Goal: Information Seeking & Learning: Learn about a topic

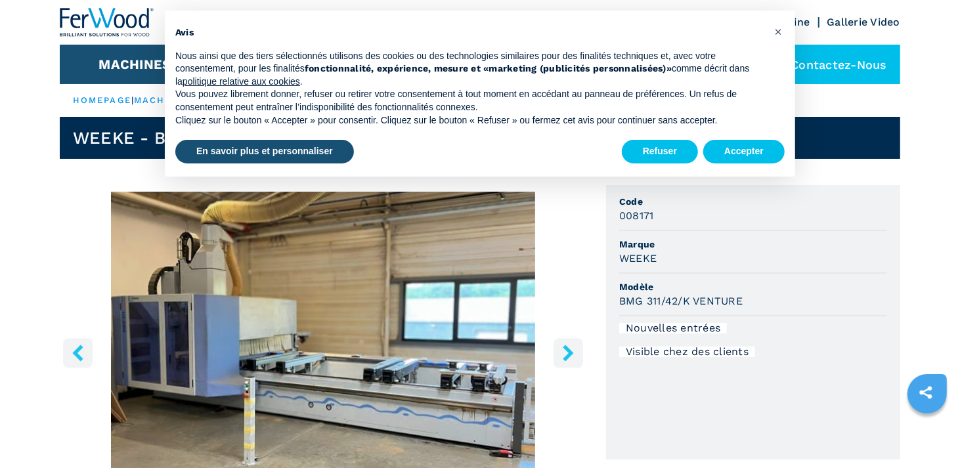
click at [565, 357] on icon "right-button" at bounding box center [568, 353] width 11 height 16
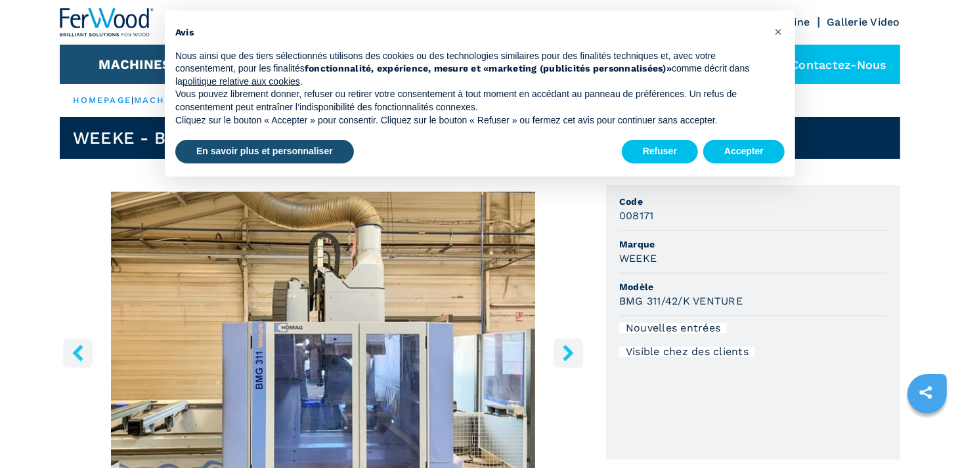
click at [565, 357] on icon "right-button" at bounding box center [568, 353] width 11 height 16
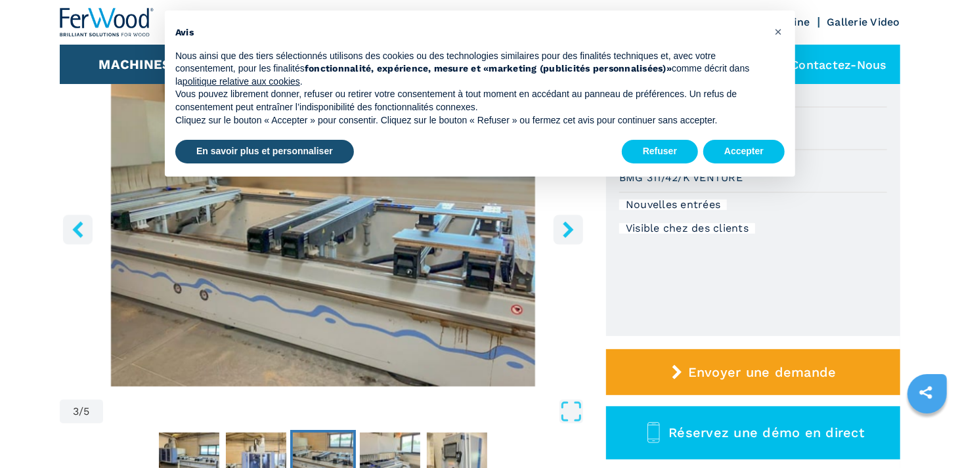
scroll to position [131, 0]
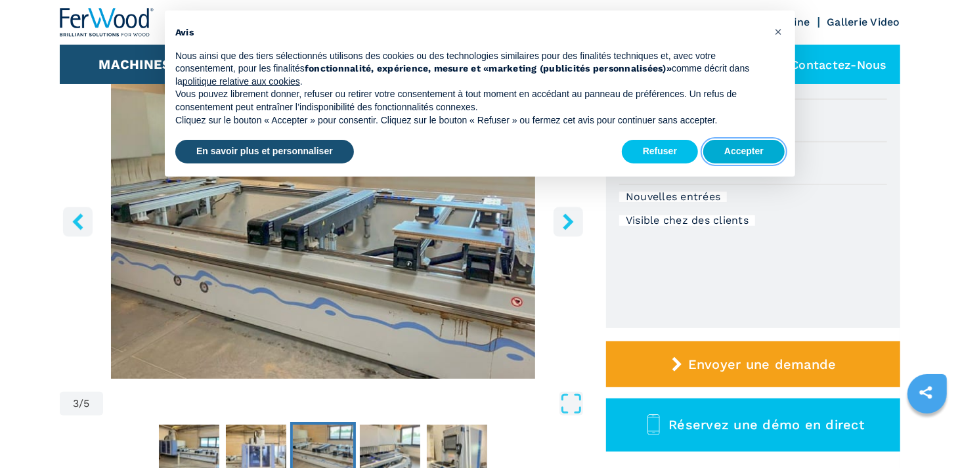
click at [737, 149] on button "Accepter" at bounding box center [743, 152] width 81 height 24
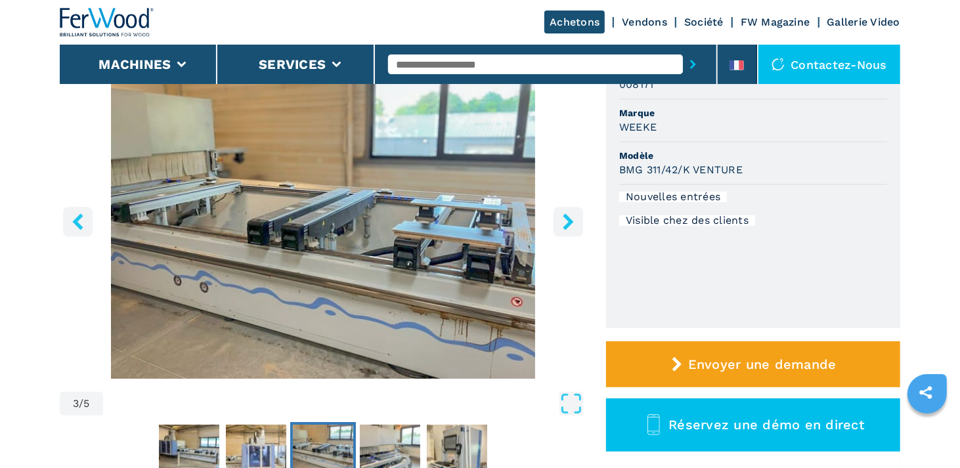
click at [568, 221] on icon "right-button" at bounding box center [568, 221] width 16 height 16
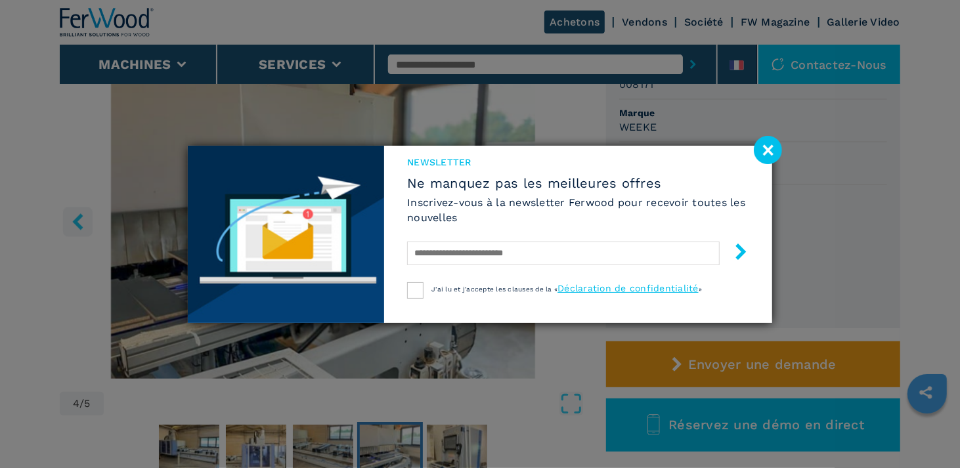
click at [771, 150] on image at bounding box center [768, 150] width 28 height 28
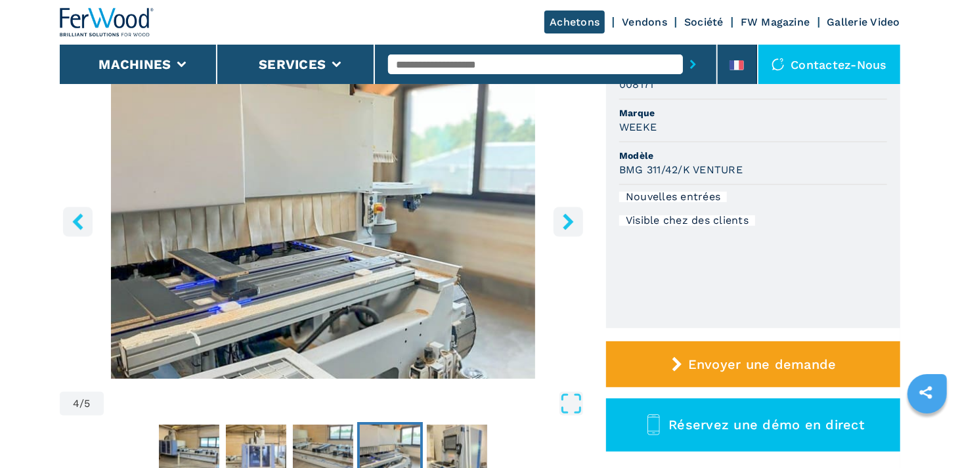
click at [569, 219] on icon "right-button" at bounding box center [568, 221] width 11 height 16
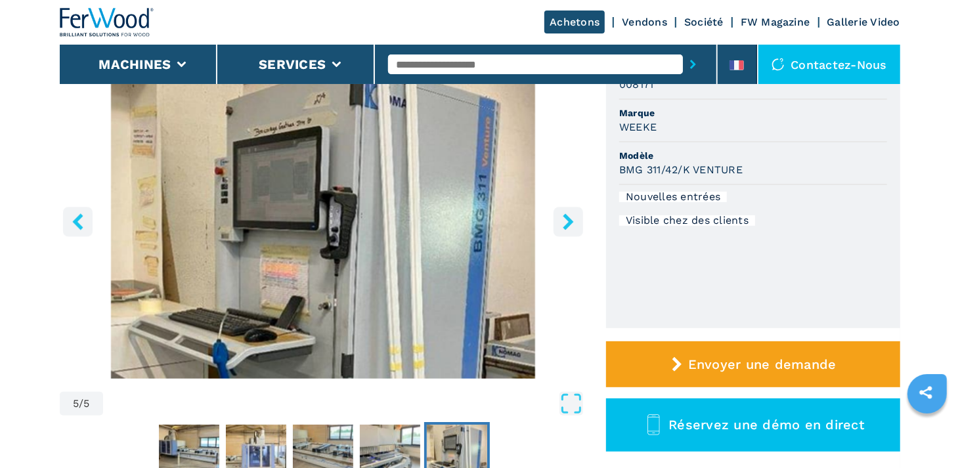
click at [569, 219] on icon "right-button" at bounding box center [568, 221] width 11 height 16
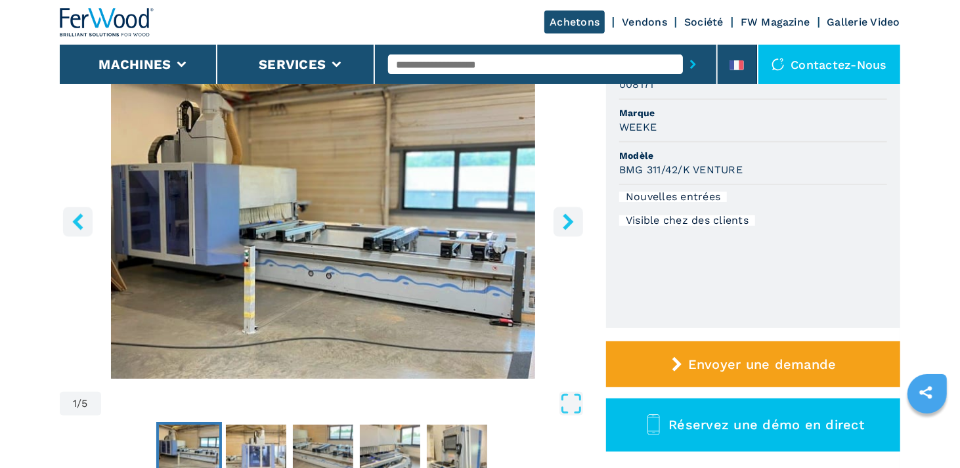
click at [569, 219] on icon "right-button" at bounding box center [568, 221] width 11 height 16
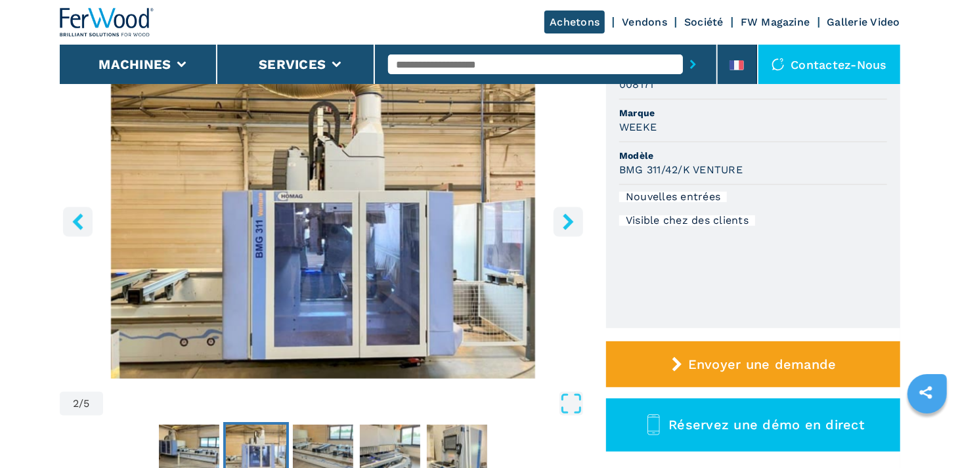
click at [569, 219] on icon "right-button" at bounding box center [568, 221] width 11 height 16
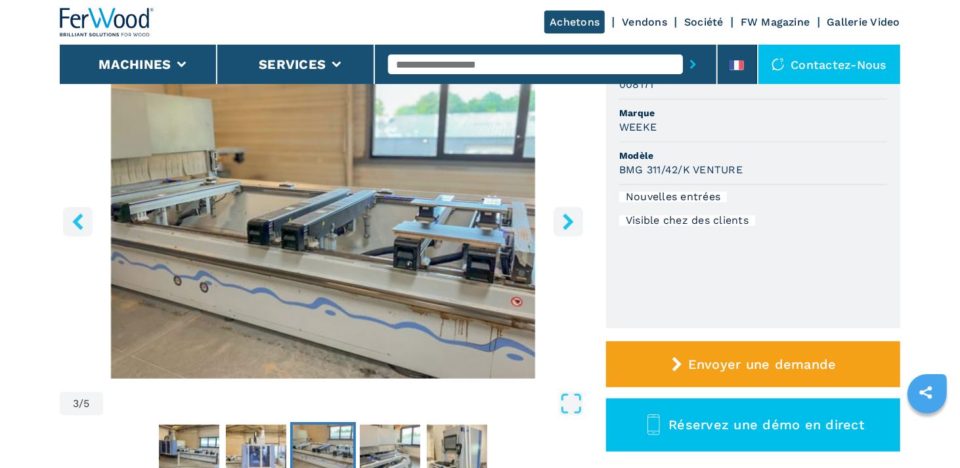
click at [569, 219] on icon "right-button" at bounding box center [568, 221] width 11 height 16
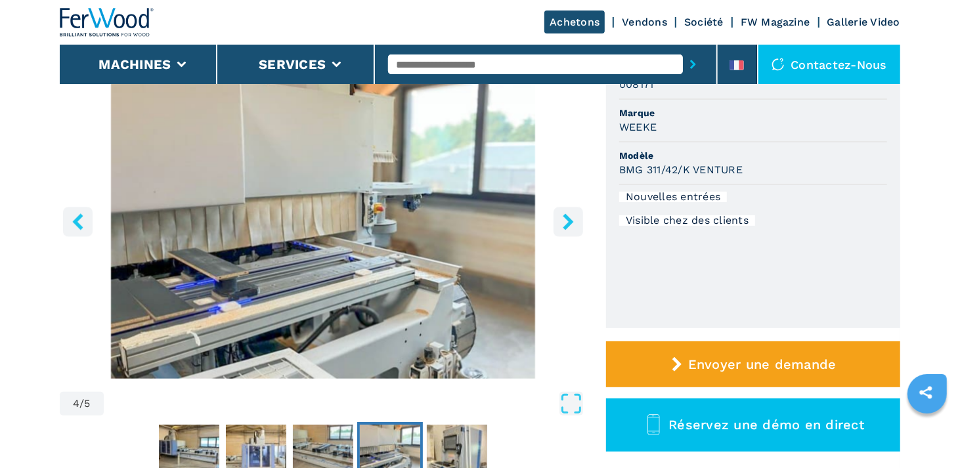
click at [569, 219] on icon "right-button" at bounding box center [568, 221] width 11 height 16
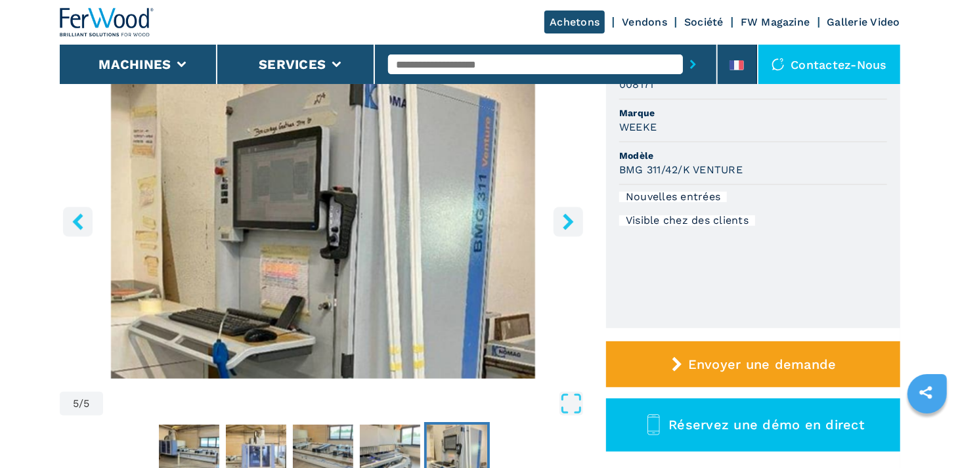
click at [569, 219] on icon "right-button" at bounding box center [568, 221] width 11 height 16
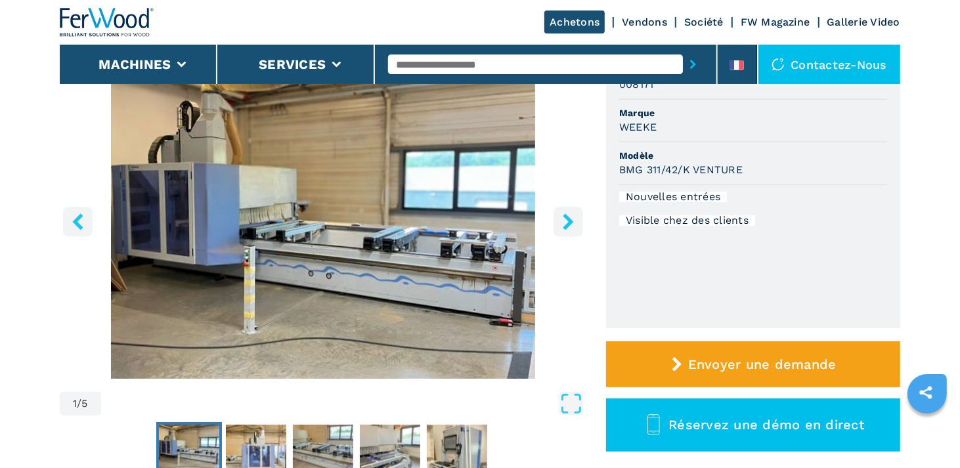
click at [569, 219] on icon "right-button" at bounding box center [568, 221] width 11 height 16
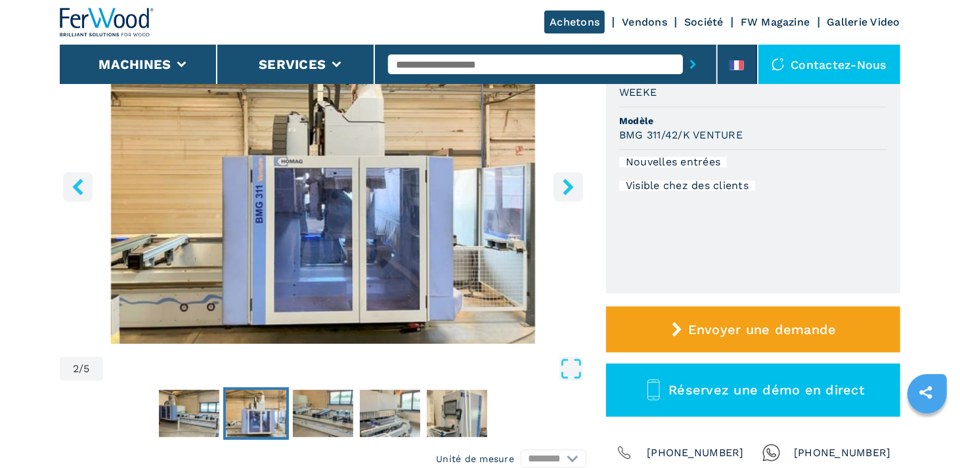
scroll to position [197, 0]
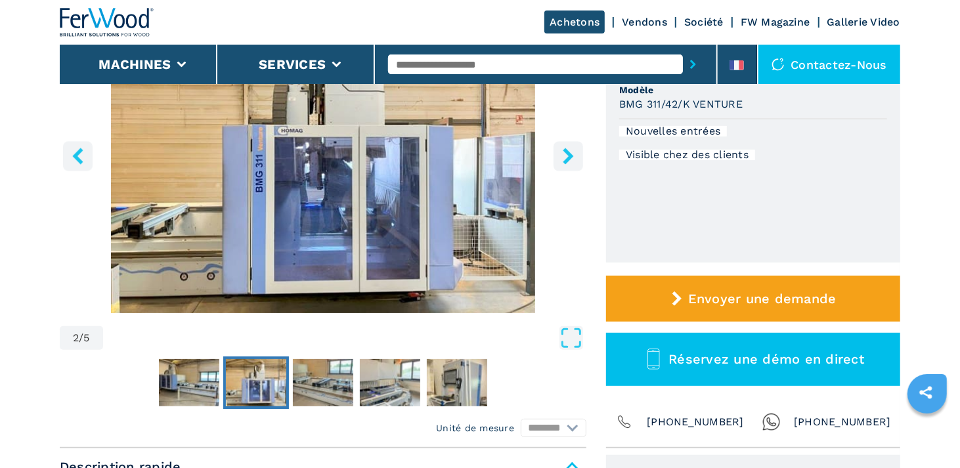
click at [565, 161] on icon "right-button" at bounding box center [568, 156] width 11 height 16
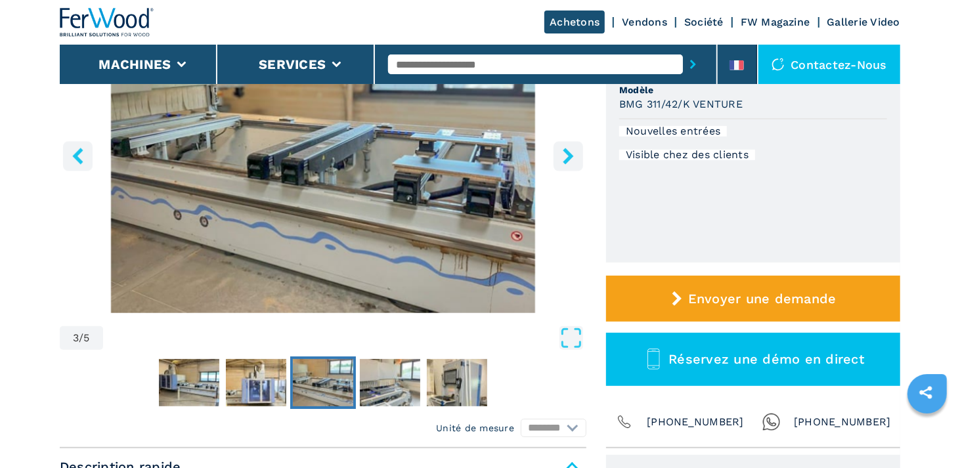
click at [565, 161] on icon "right-button" at bounding box center [568, 156] width 11 height 16
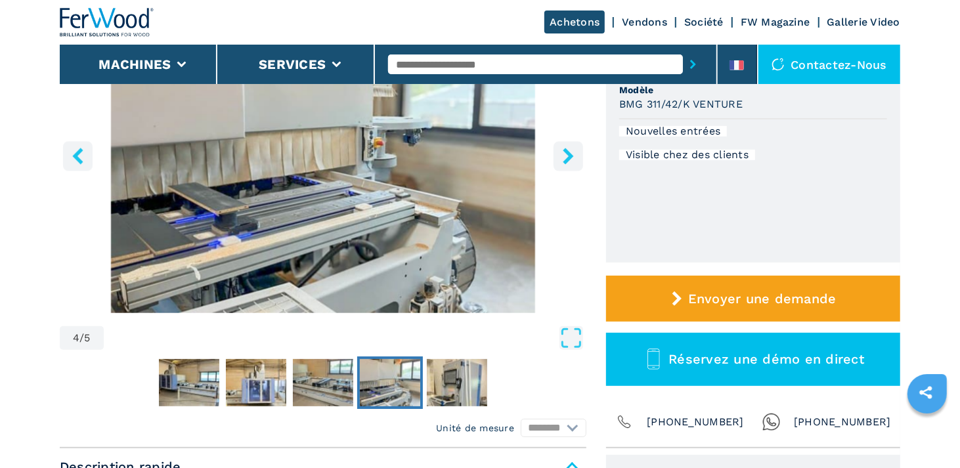
click at [565, 161] on icon "right-button" at bounding box center [568, 156] width 11 height 16
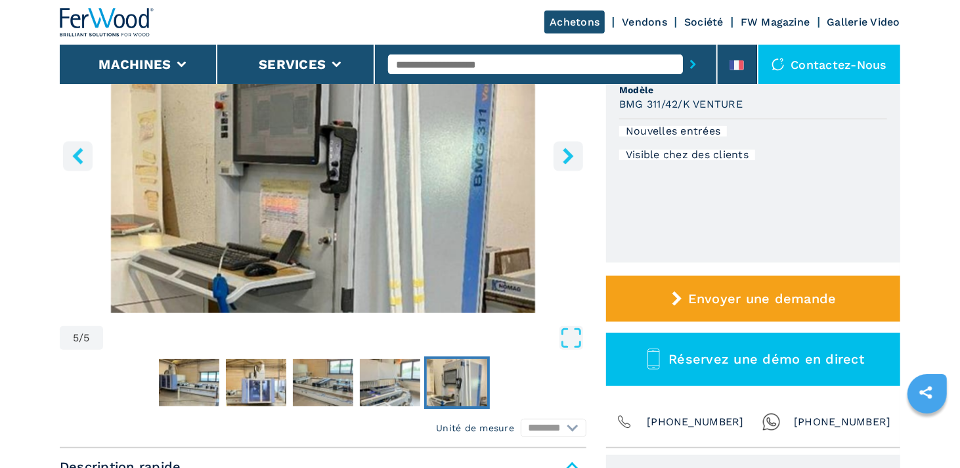
click at [565, 161] on icon "right-button" at bounding box center [568, 156] width 11 height 16
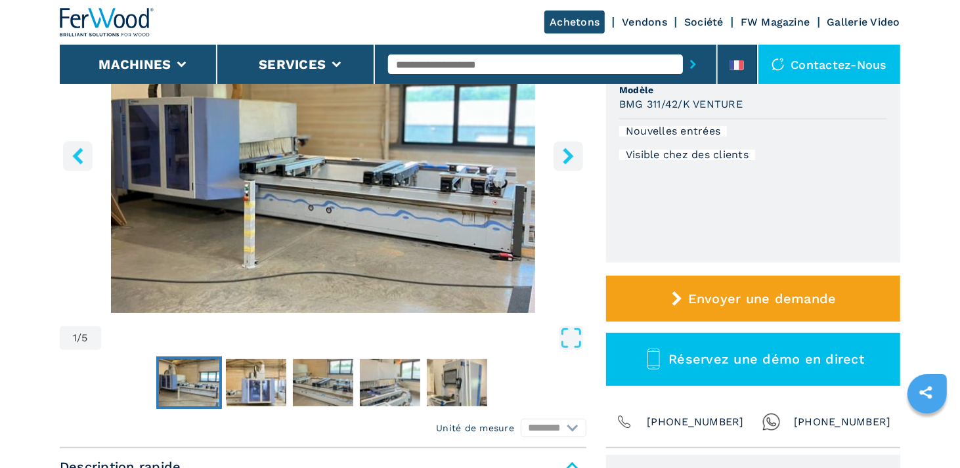
click at [565, 161] on icon "right-button" at bounding box center [568, 156] width 11 height 16
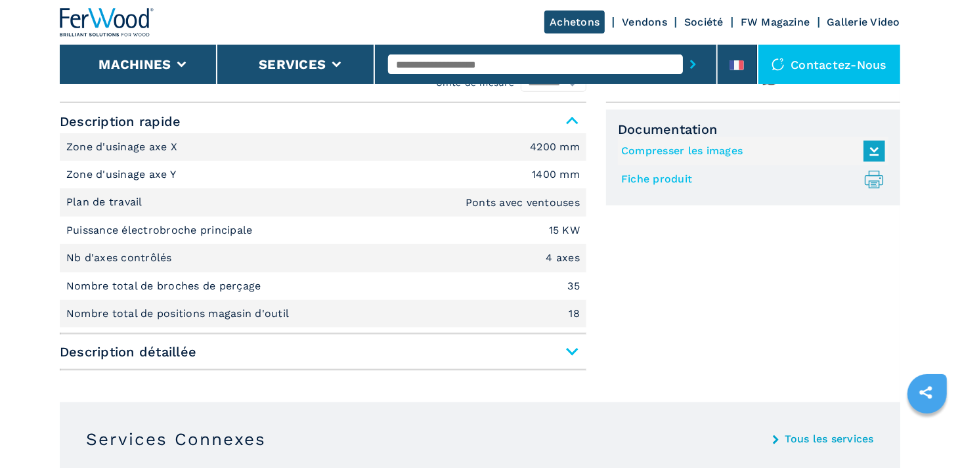
scroll to position [591, 0]
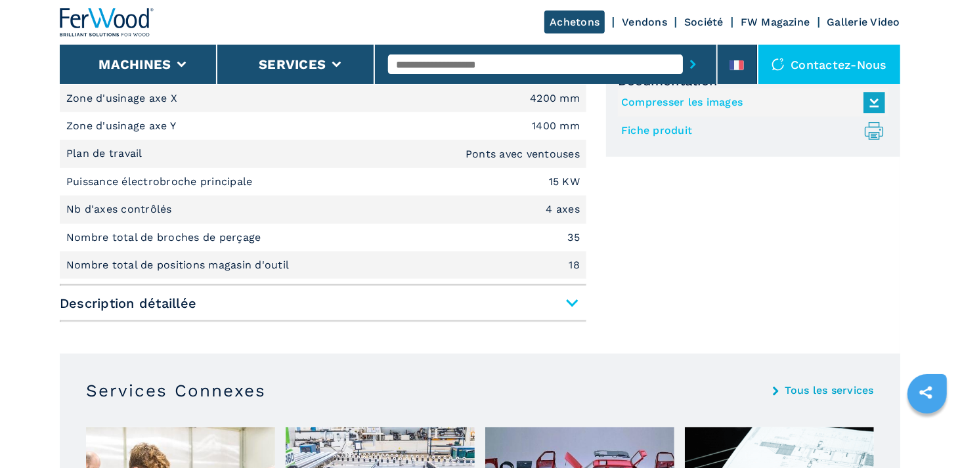
click at [558, 297] on span "Description détaillée" at bounding box center [323, 303] width 526 height 24
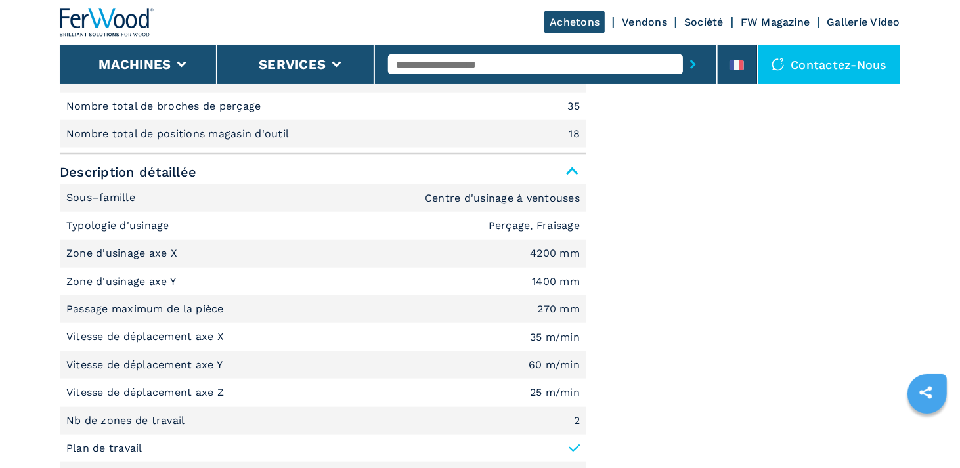
scroll to position [263, 0]
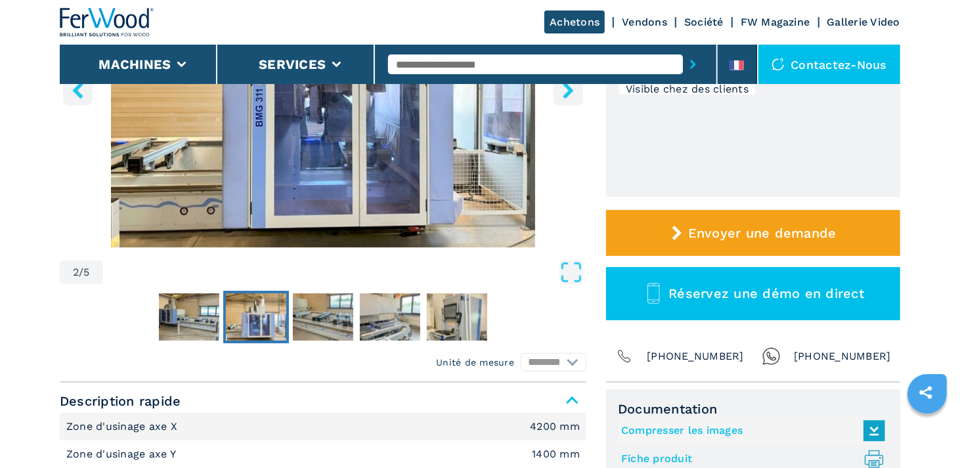
click at [425, 124] on img "Go to Slide 2" at bounding box center [323, 88] width 526 height 318
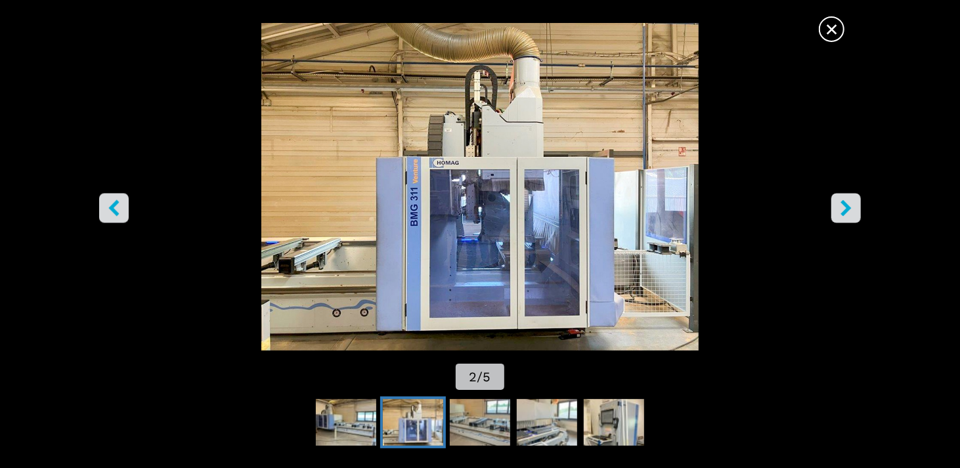
click at [836, 209] on button "right-button" at bounding box center [846, 208] width 30 height 30
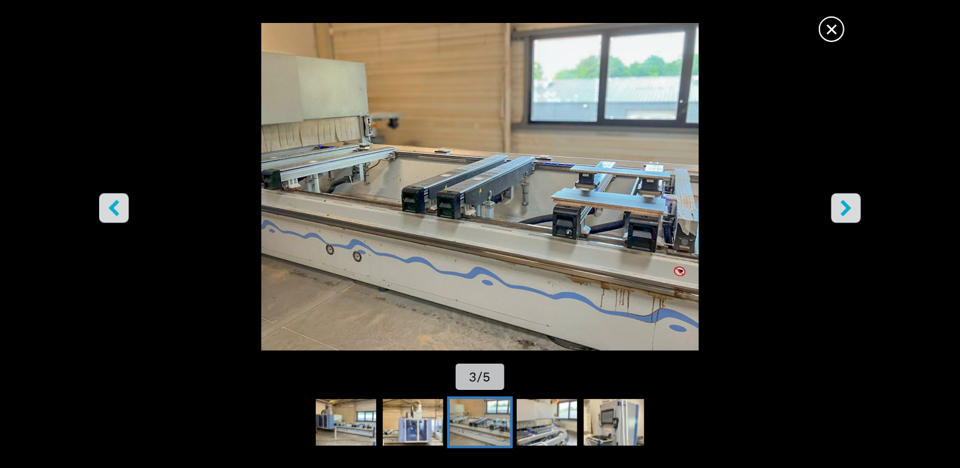
click at [836, 209] on button "right-button" at bounding box center [846, 208] width 30 height 30
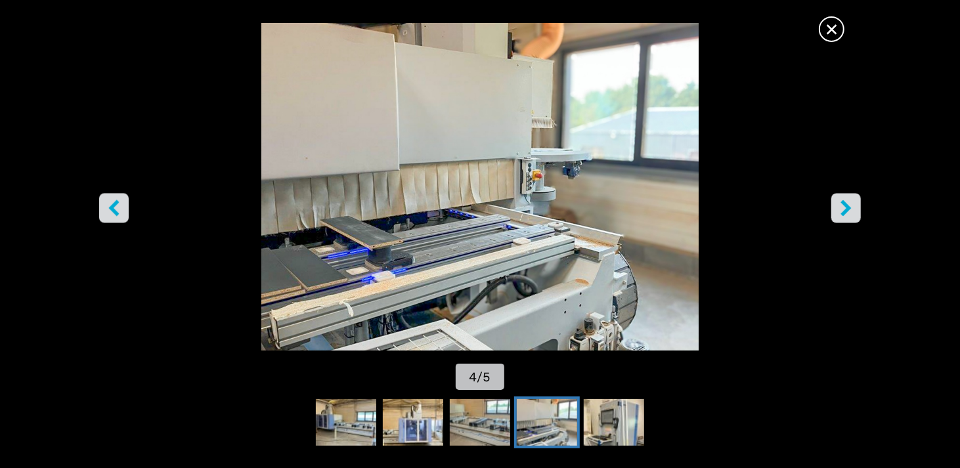
click at [836, 209] on button "right-button" at bounding box center [846, 208] width 30 height 30
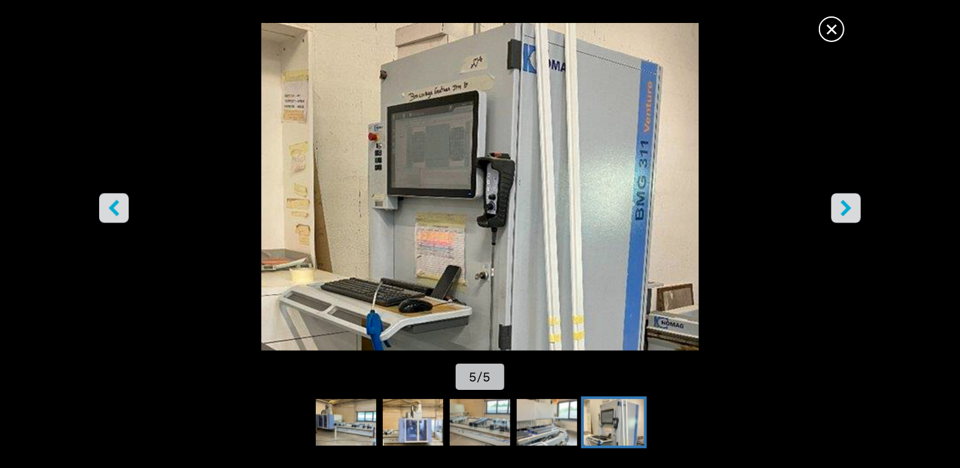
click at [836, 209] on button "right-button" at bounding box center [846, 208] width 30 height 30
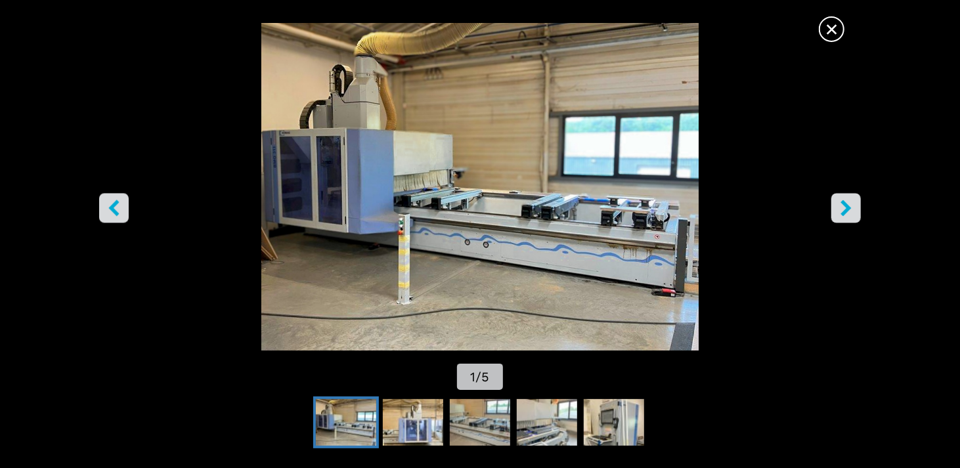
click at [836, 209] on button "right-button" at bounding box center [846, 208] width 30 height 30
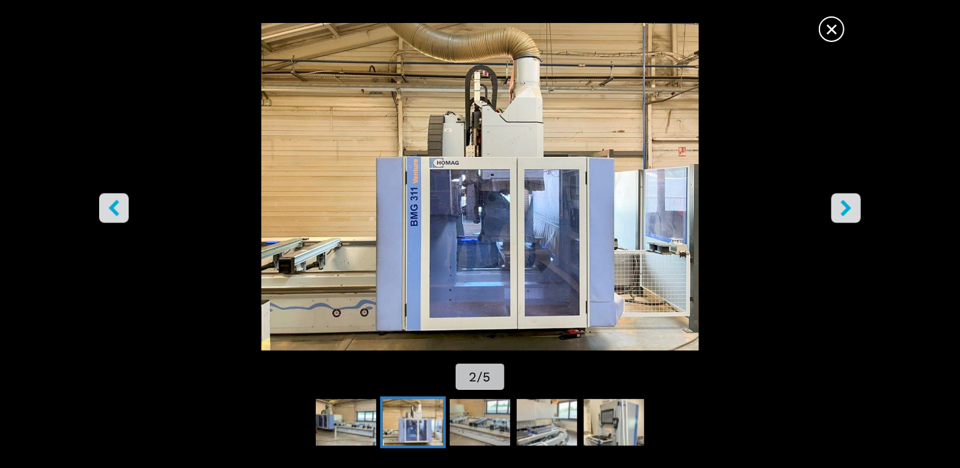
click at [836, 209] on button "right-button" at bounding box center [846, 208] width 30 height 30
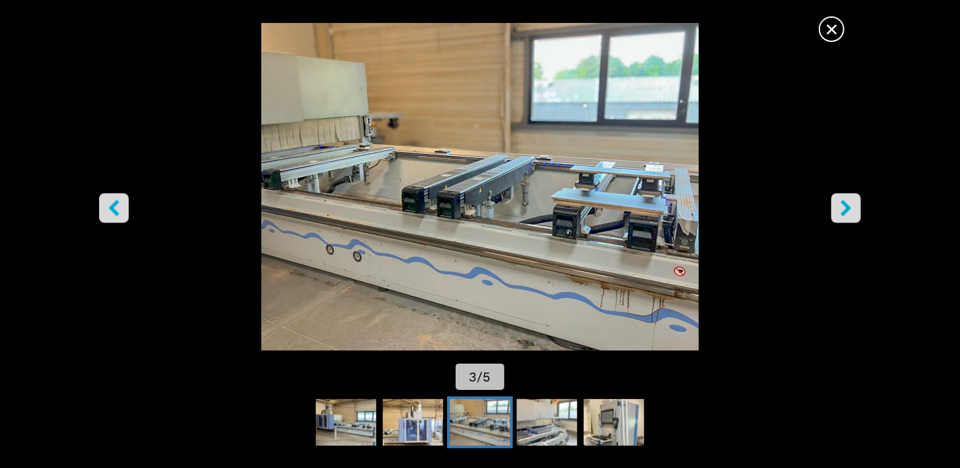
click at [836, 209] on button "right-button" at bounding box center [846, 208] width 30 height 30
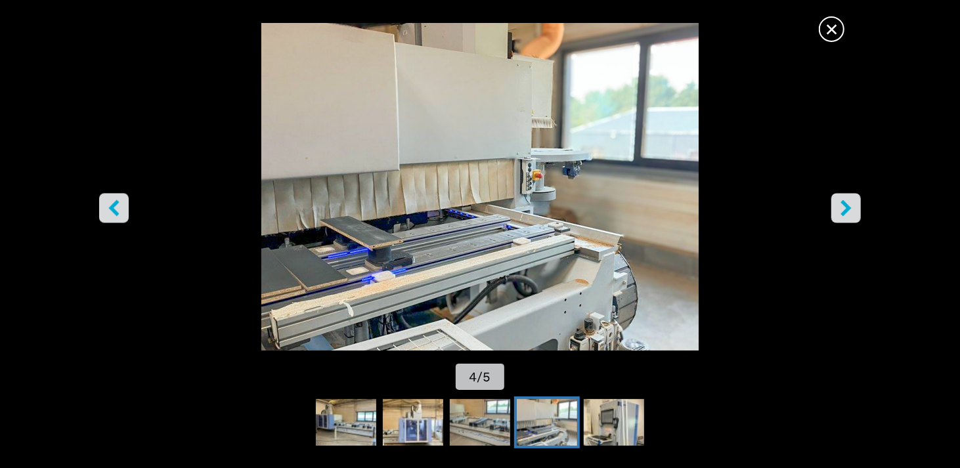
click at [836, 209] on button "right-button" at bounding box center [846, 208] width 30 height 30
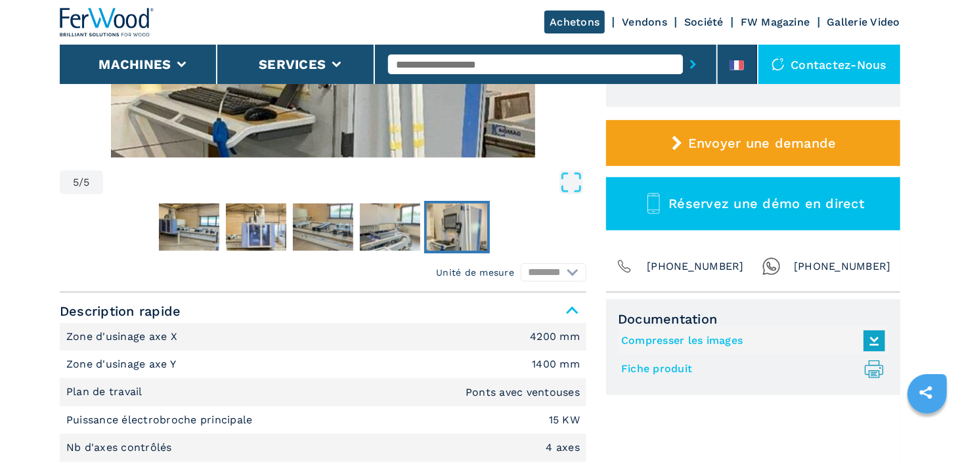
scroll to position [394, 0]
